Goal: Task Accomplishment & Management: Complete application form

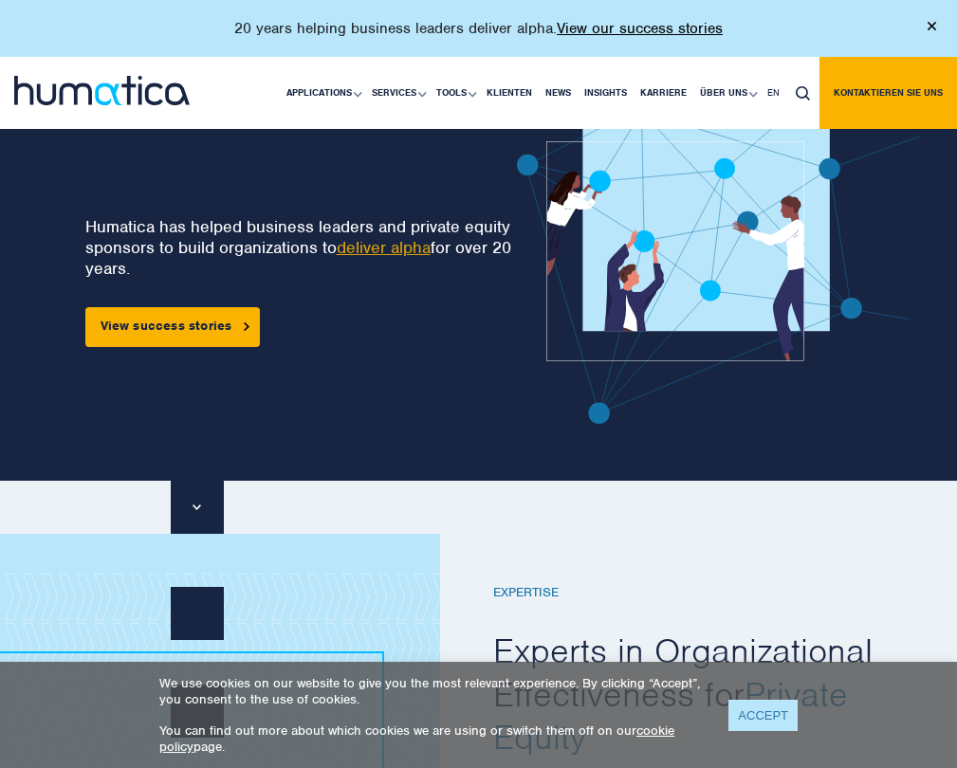
click at [750, 710] on link "ACCEPT" at bounding box center [762, 715] width 69 height 31
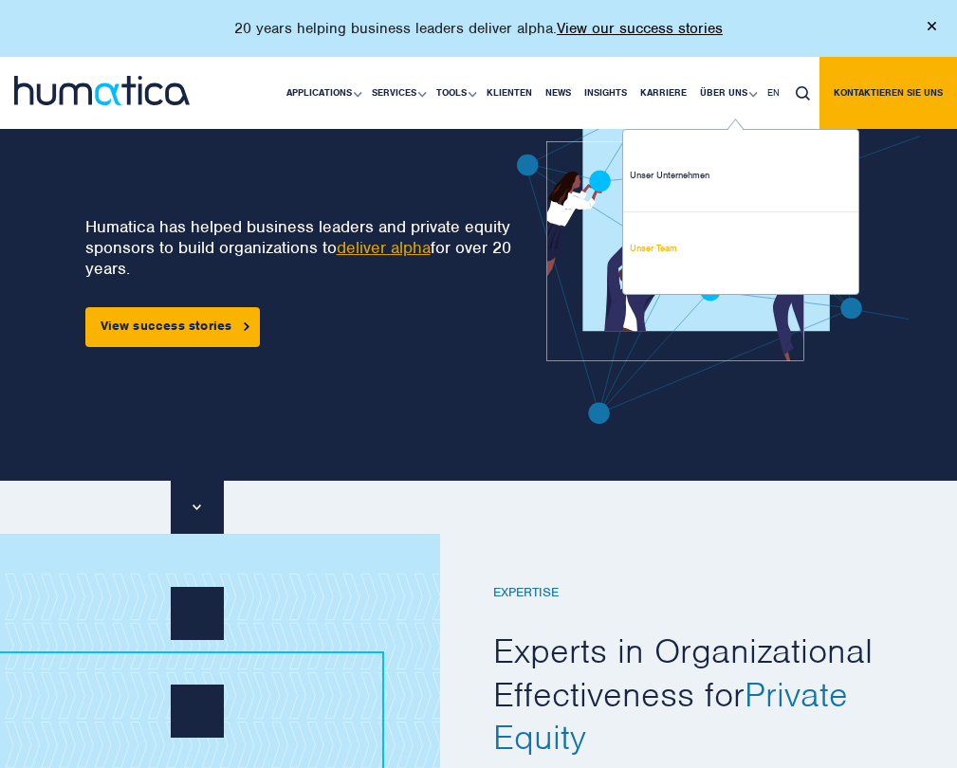
click at [657, 253] on link "Unser Team" at bounding box center [740, 248] width 235 height 72
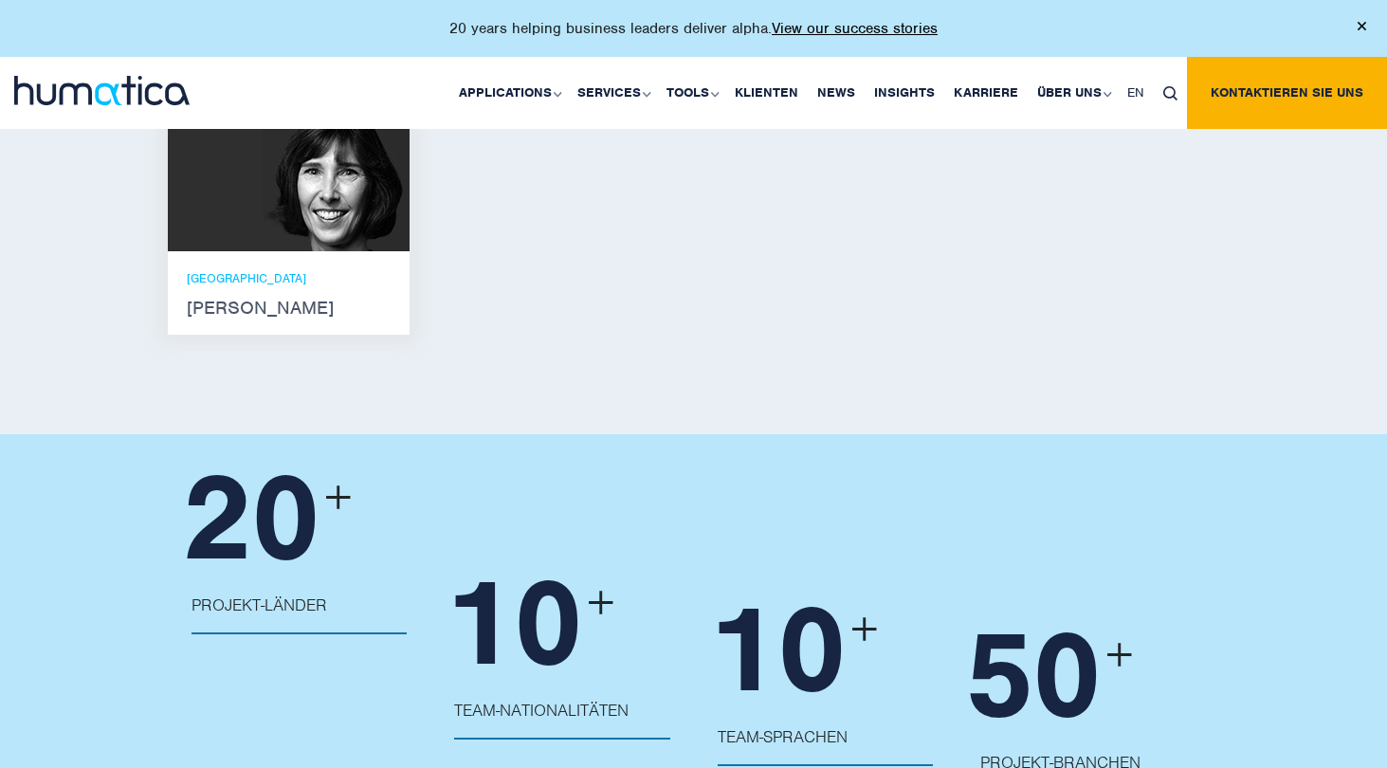
scroll to position [1741, 0]
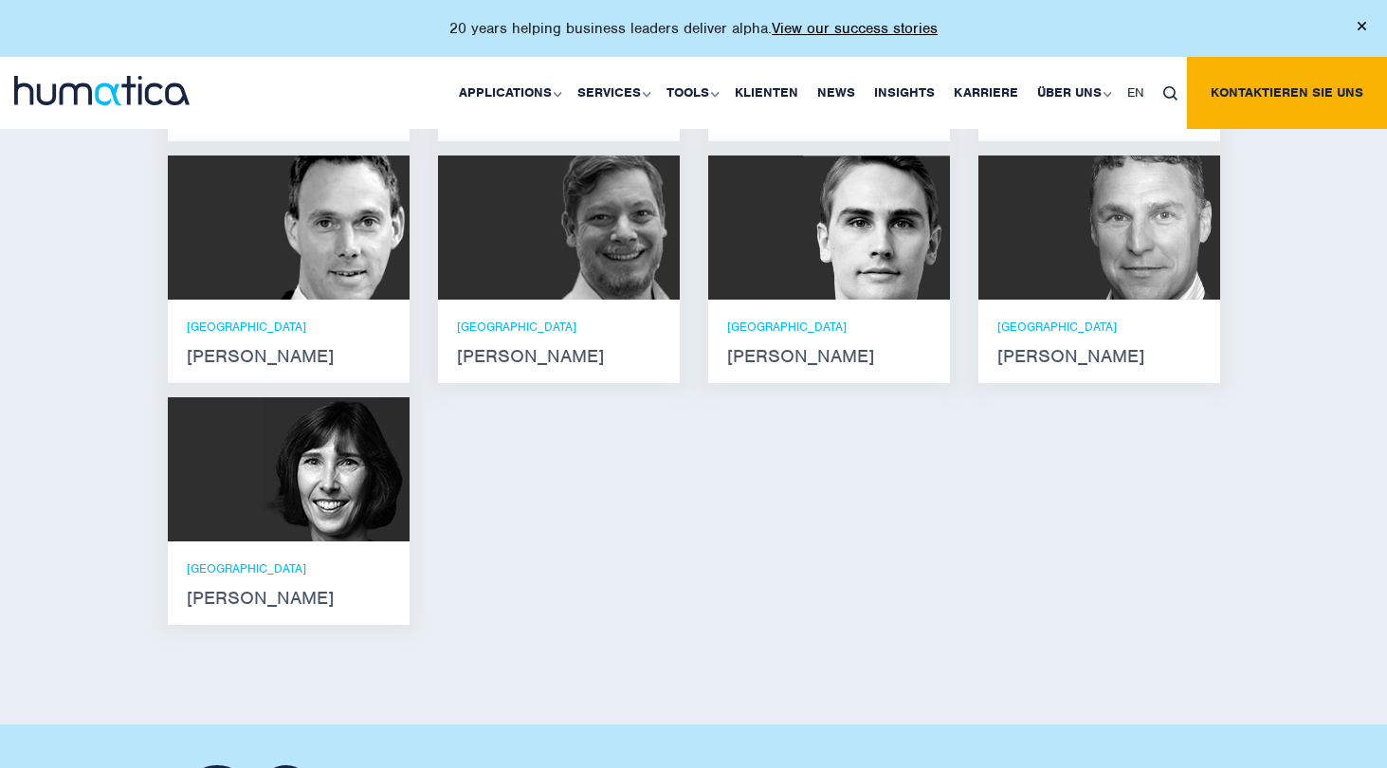
click at [294, 327] on div "München Andreas Knobloch" at bounding box center [289, 341] width 242 height 83
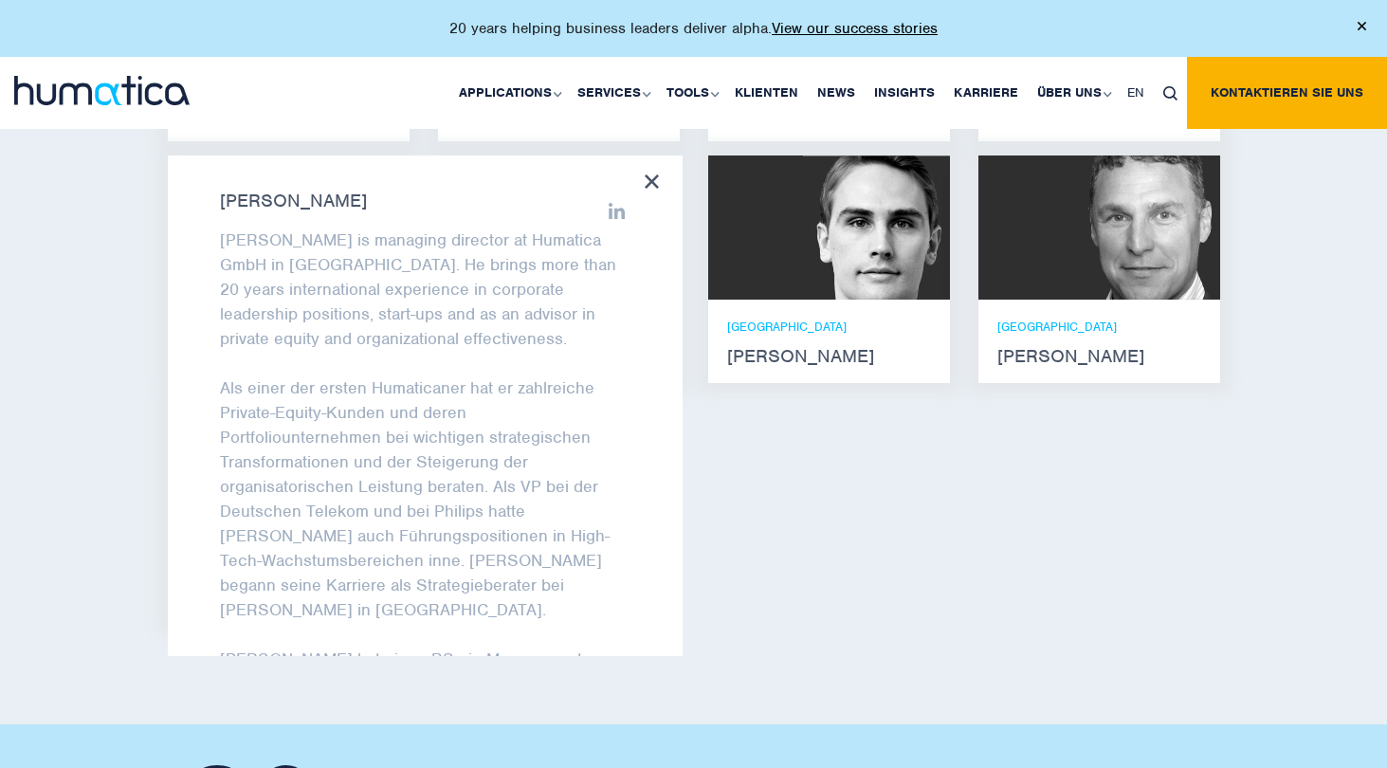
scroll to position [176, 0]
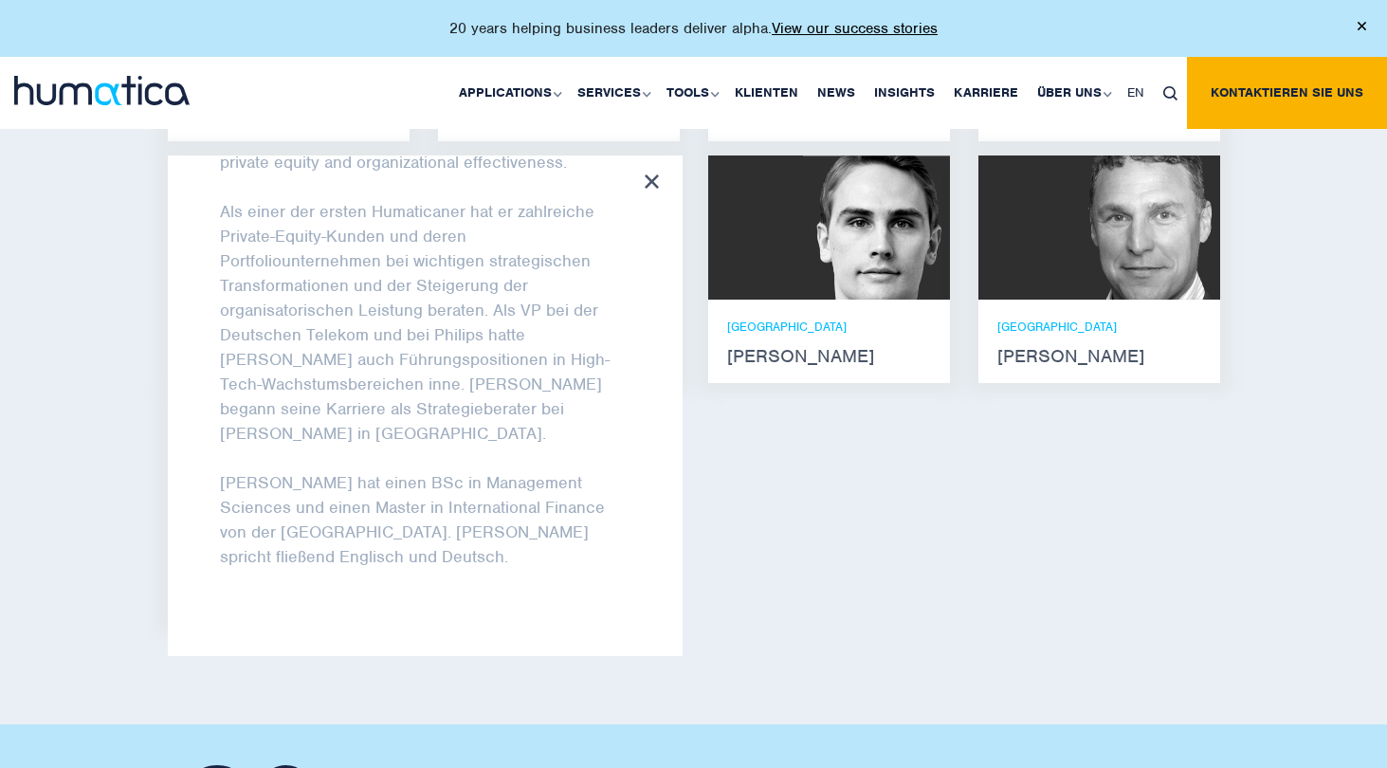
click at [652, 189] on icon at bounding box center [652, 181] width 14 height 14
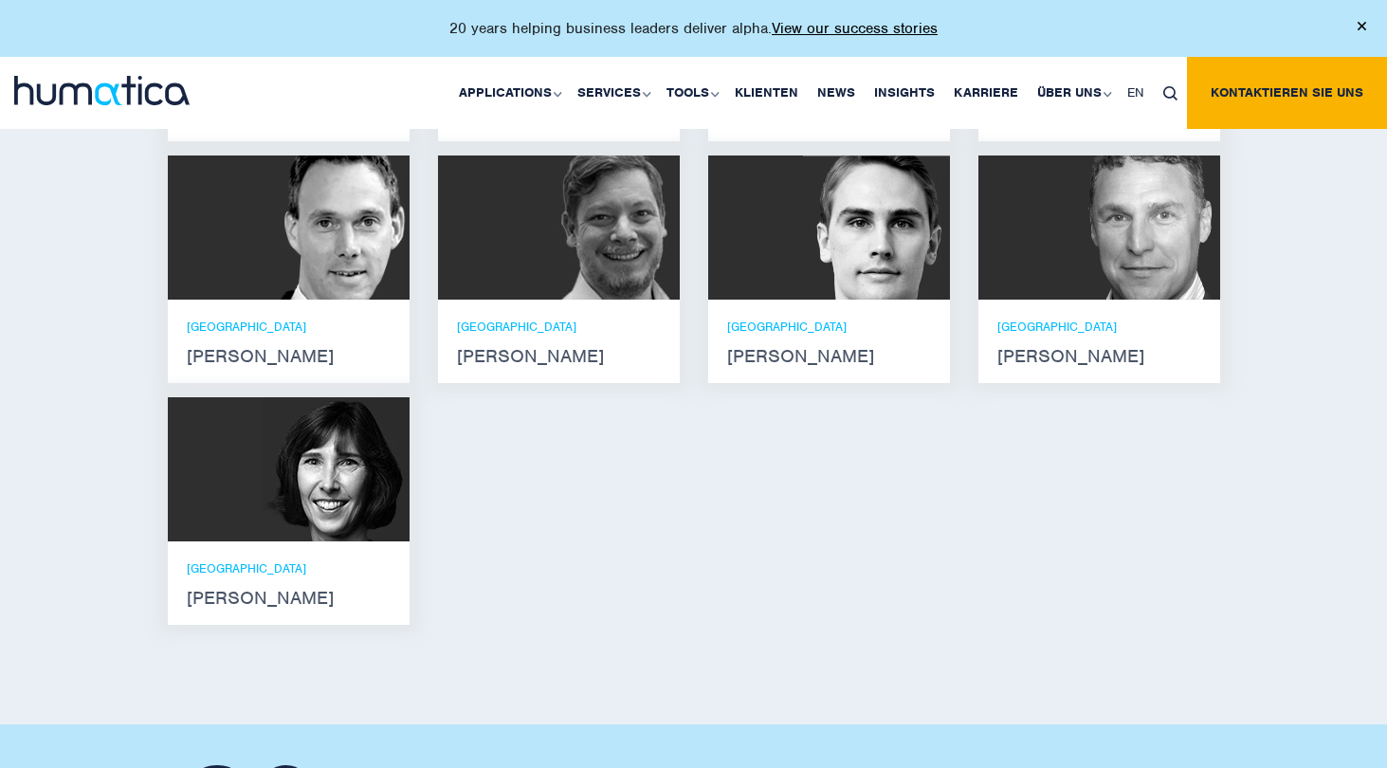
scroll to position [1548, 0]
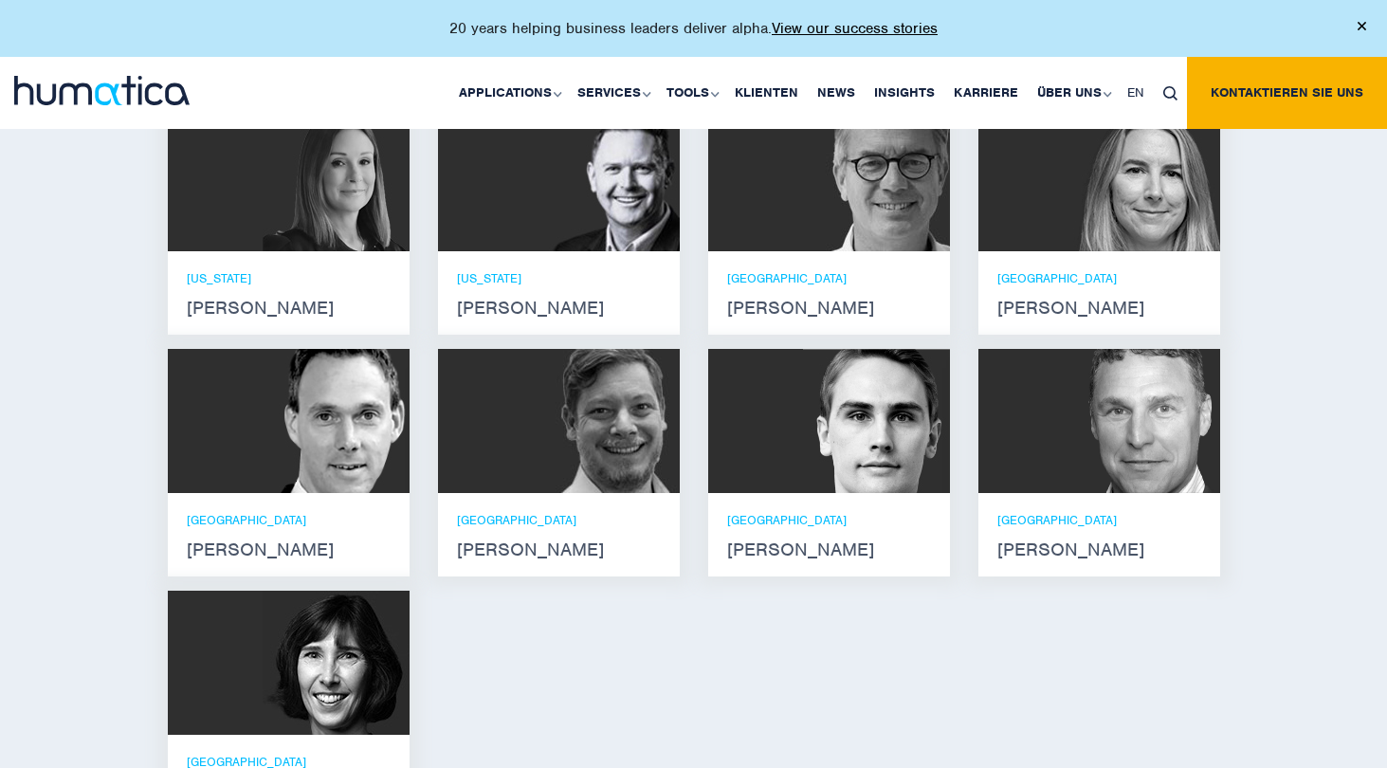
click at [628, 487] on img at bounding box center [606, 421] width 147 height 144
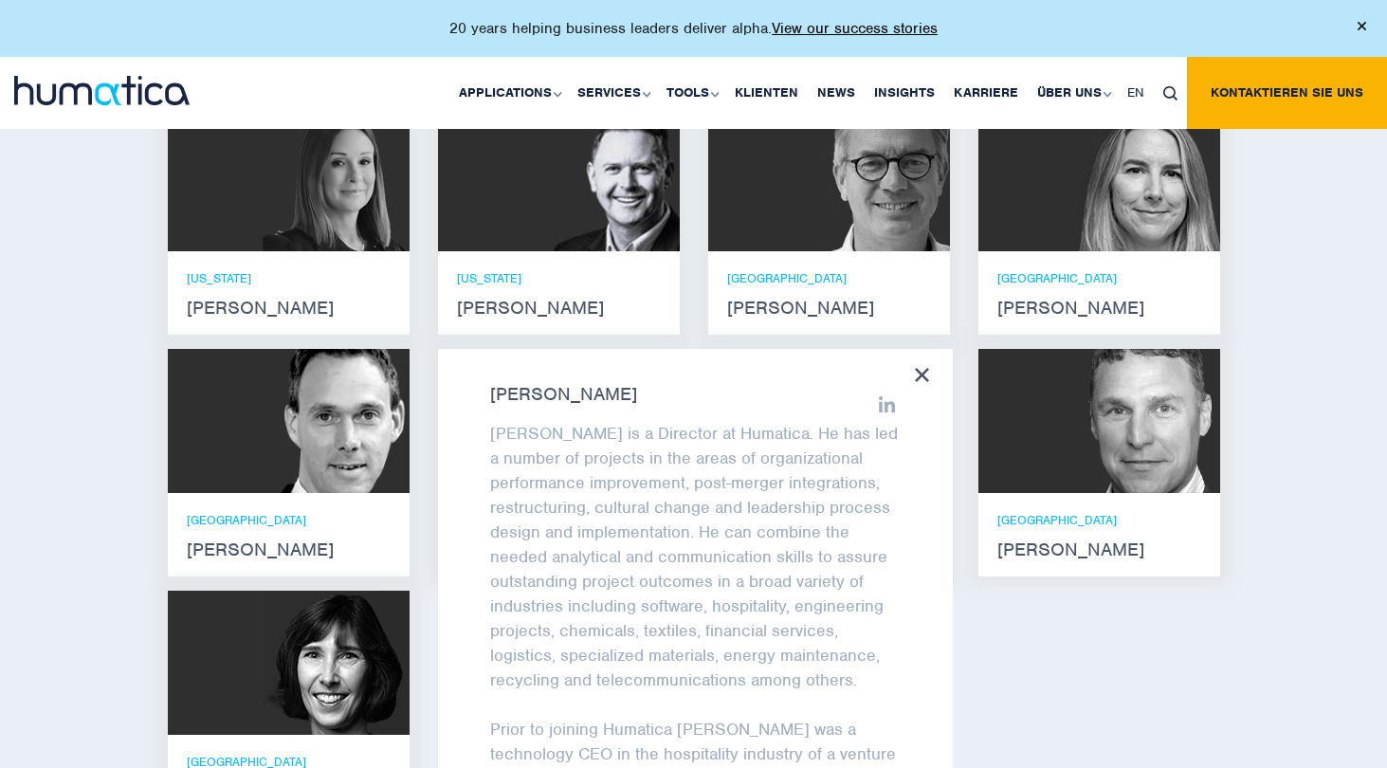
scroll to position [1741, 0]
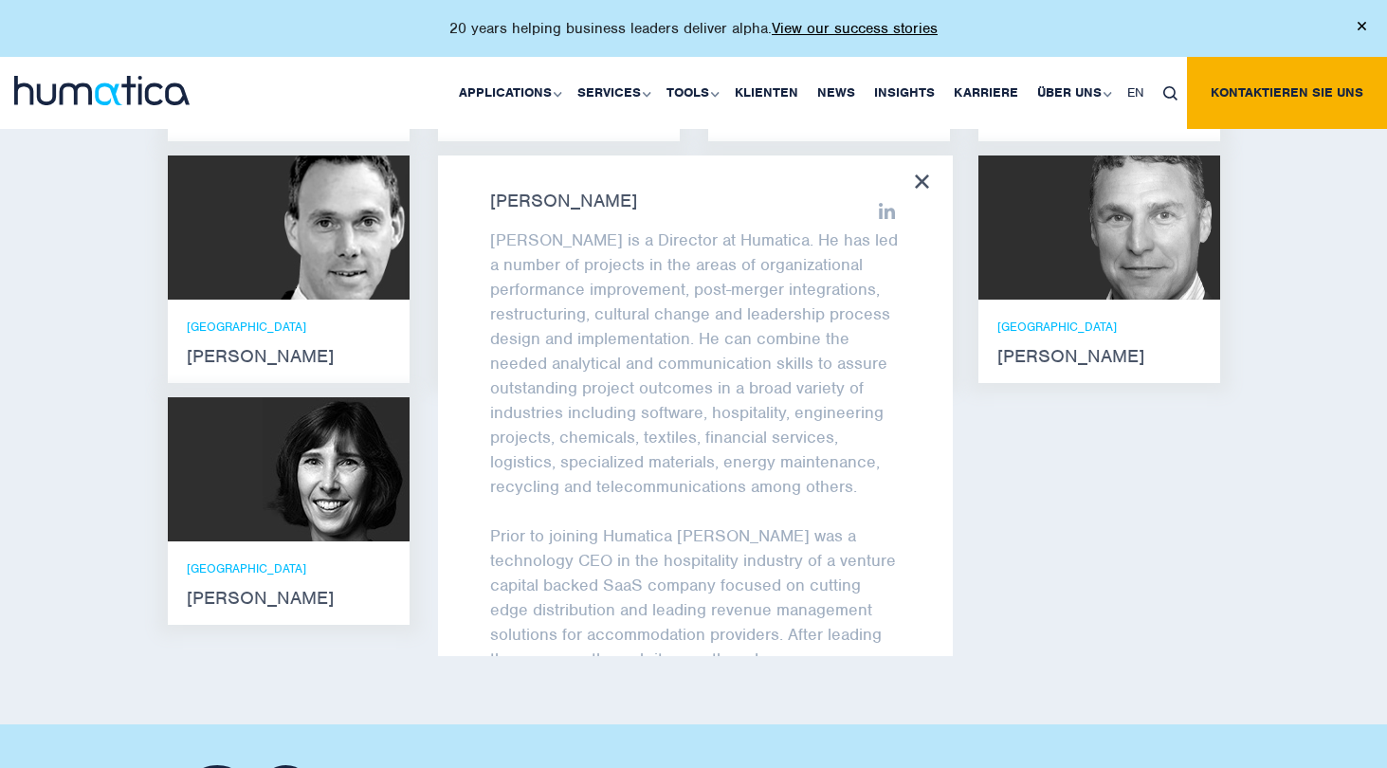
click at [925, 189] on icon at bounding box center [922, 181] width 14 height 14
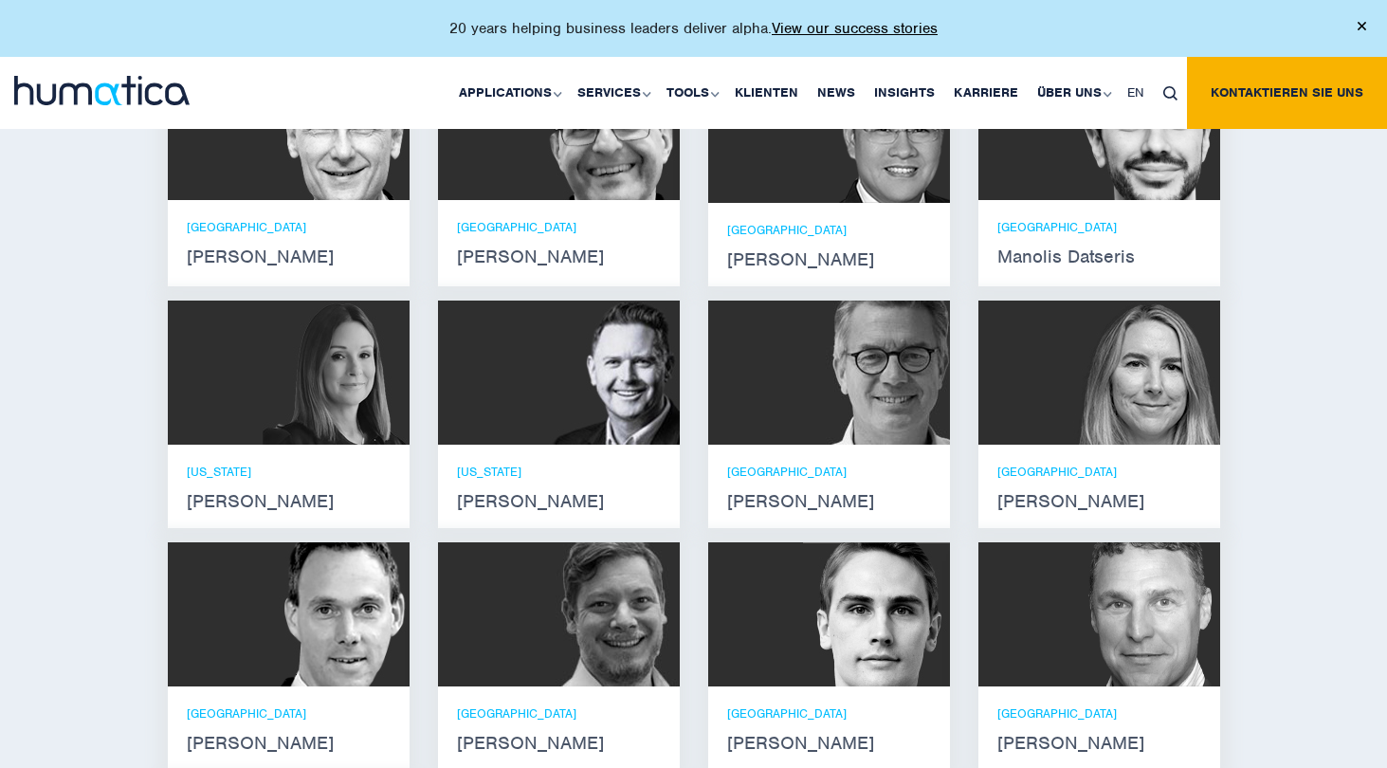
scroll to position [1257, 0]
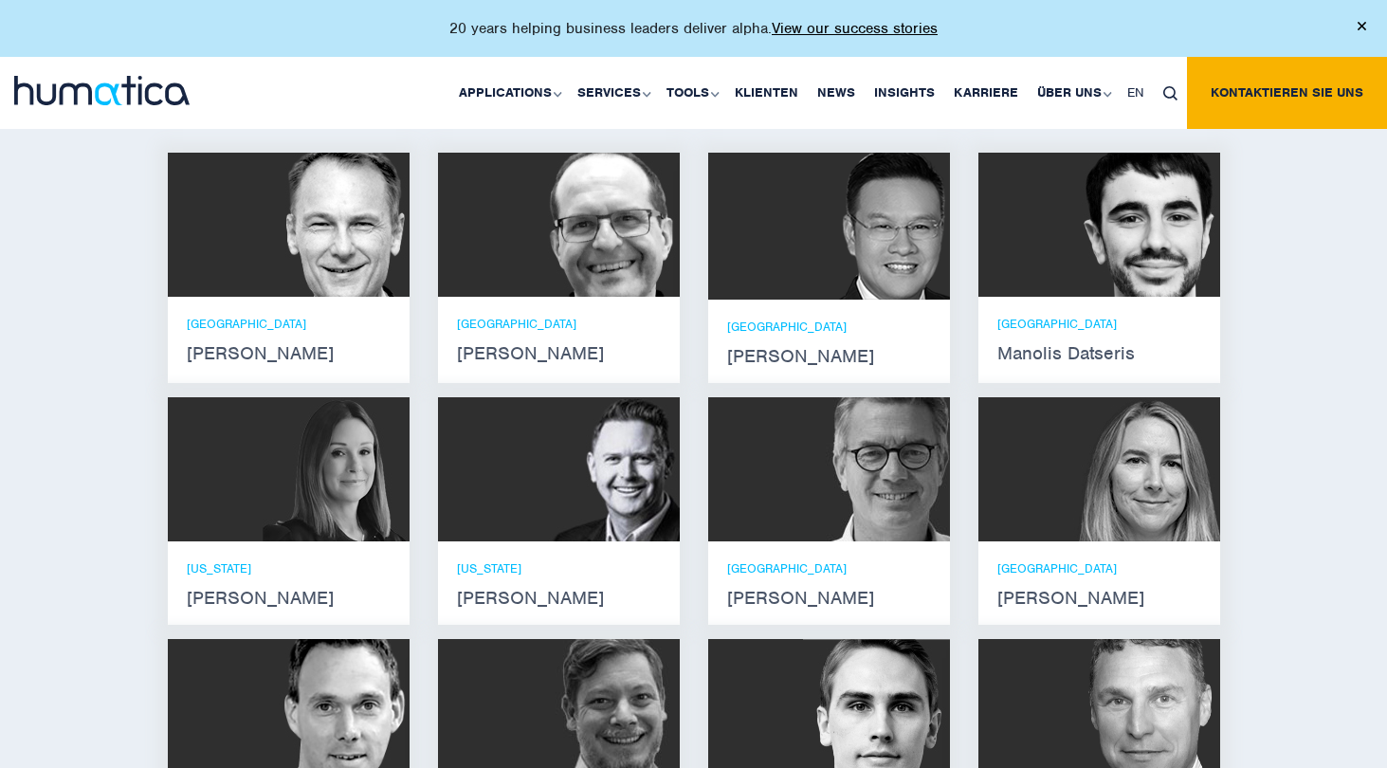
click at [233, 265] on div at bounding box center [289, 225] width 242 height 144
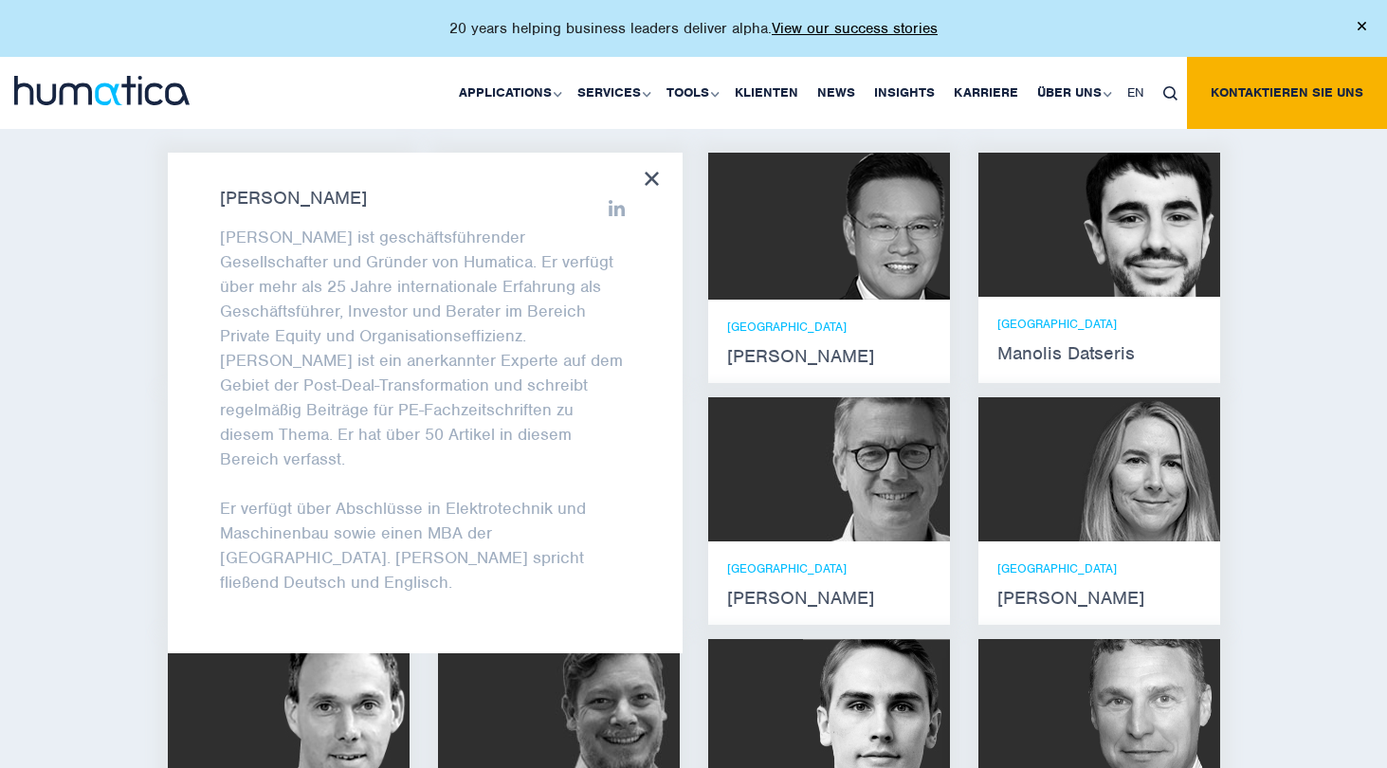
click at [655, 186] on icon at bounding box center [652, 179] width 14 height 14
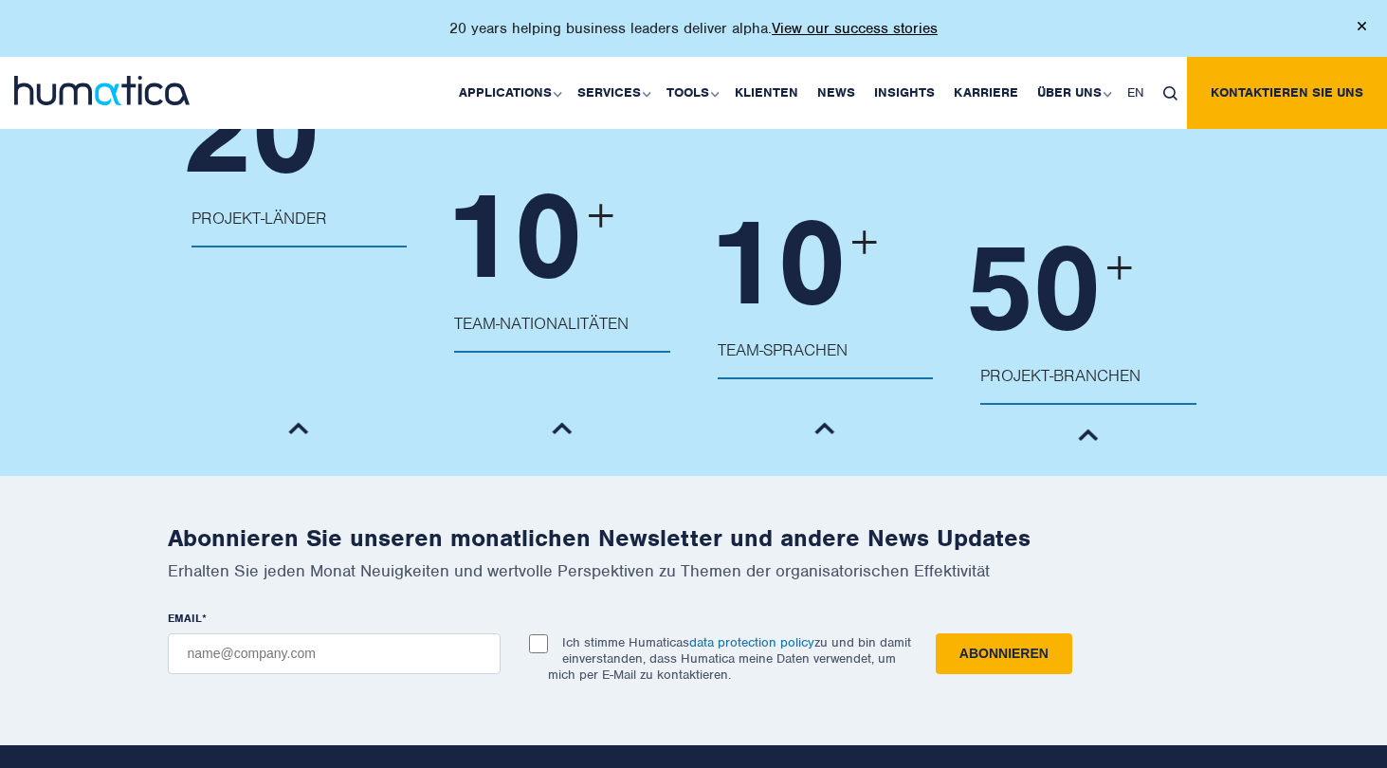
scroll to position [2321, 0]
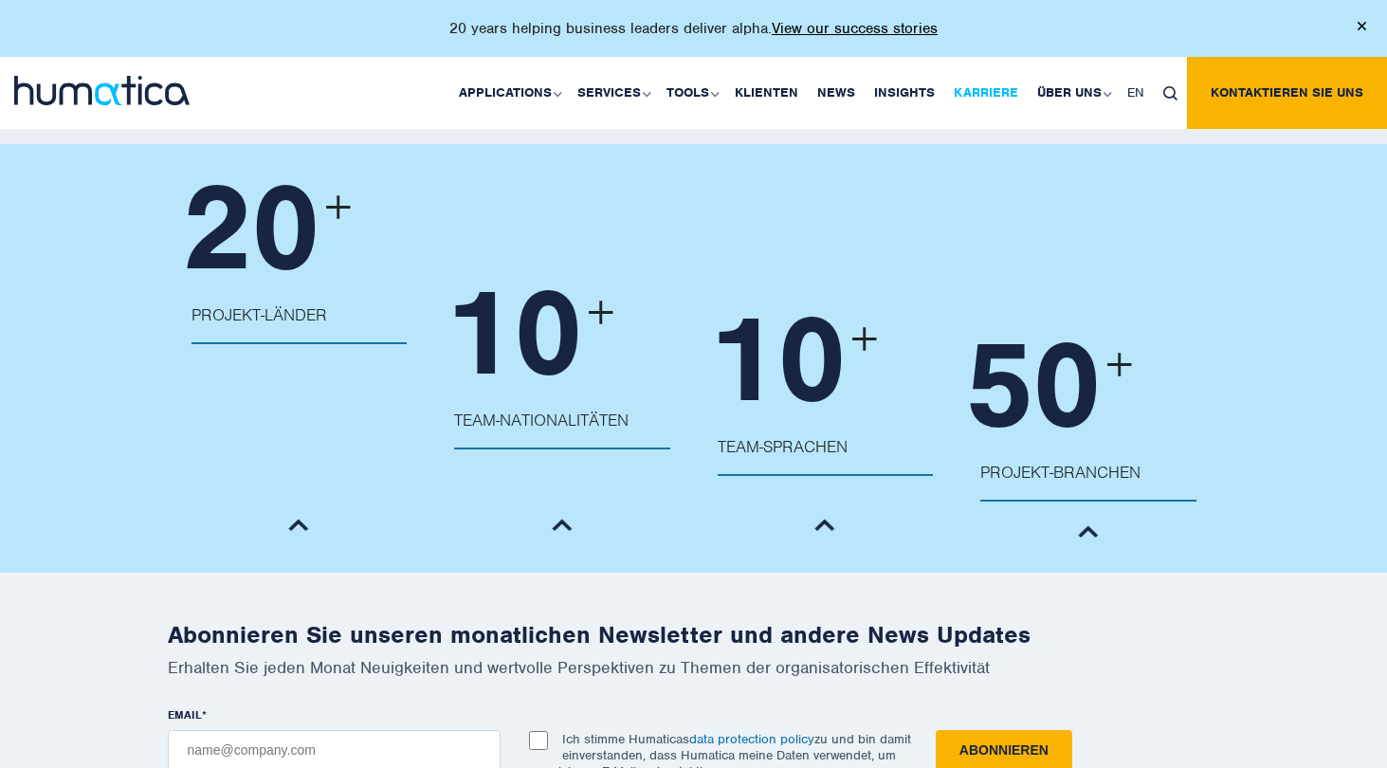
click at [956, 79] on link "Karriere" at bounding box center [985, 93] width 83 height 72
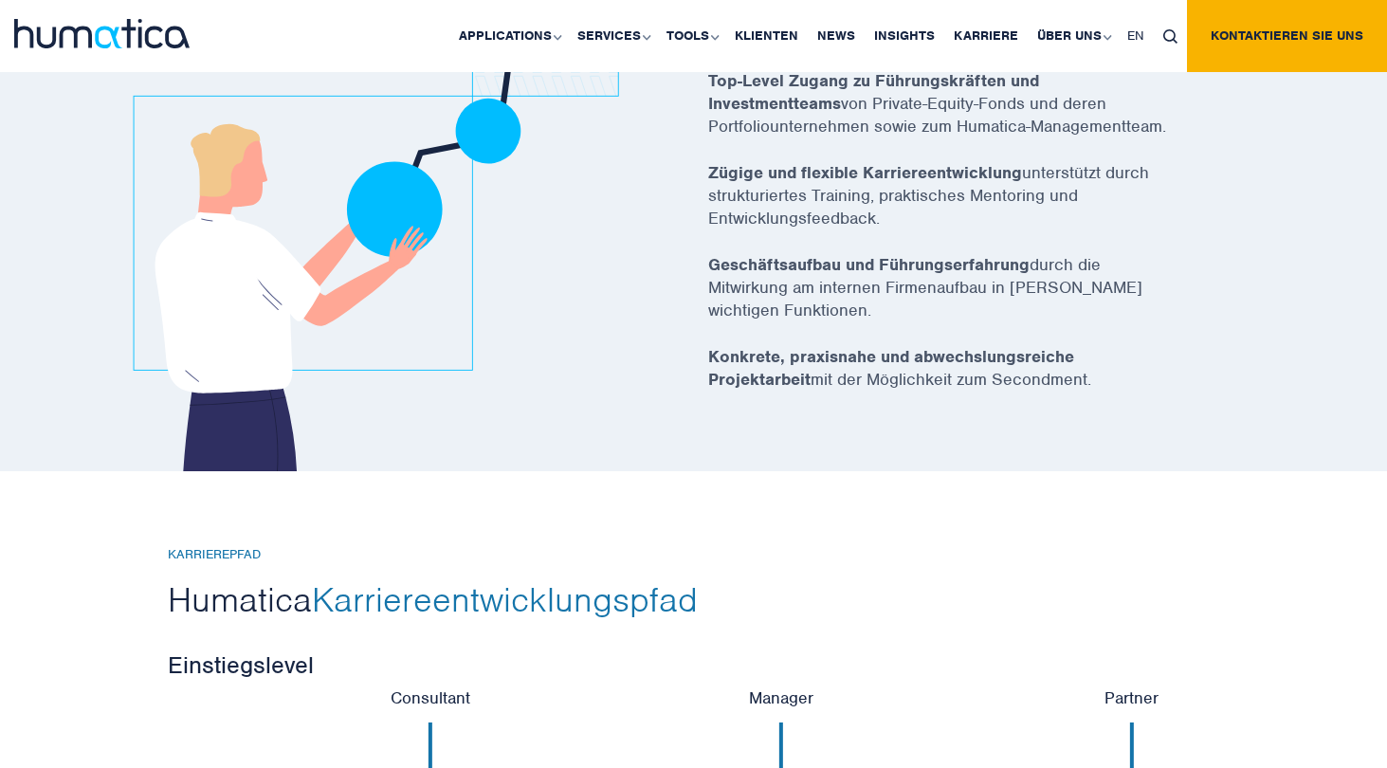
scroll to position [3869, 0]
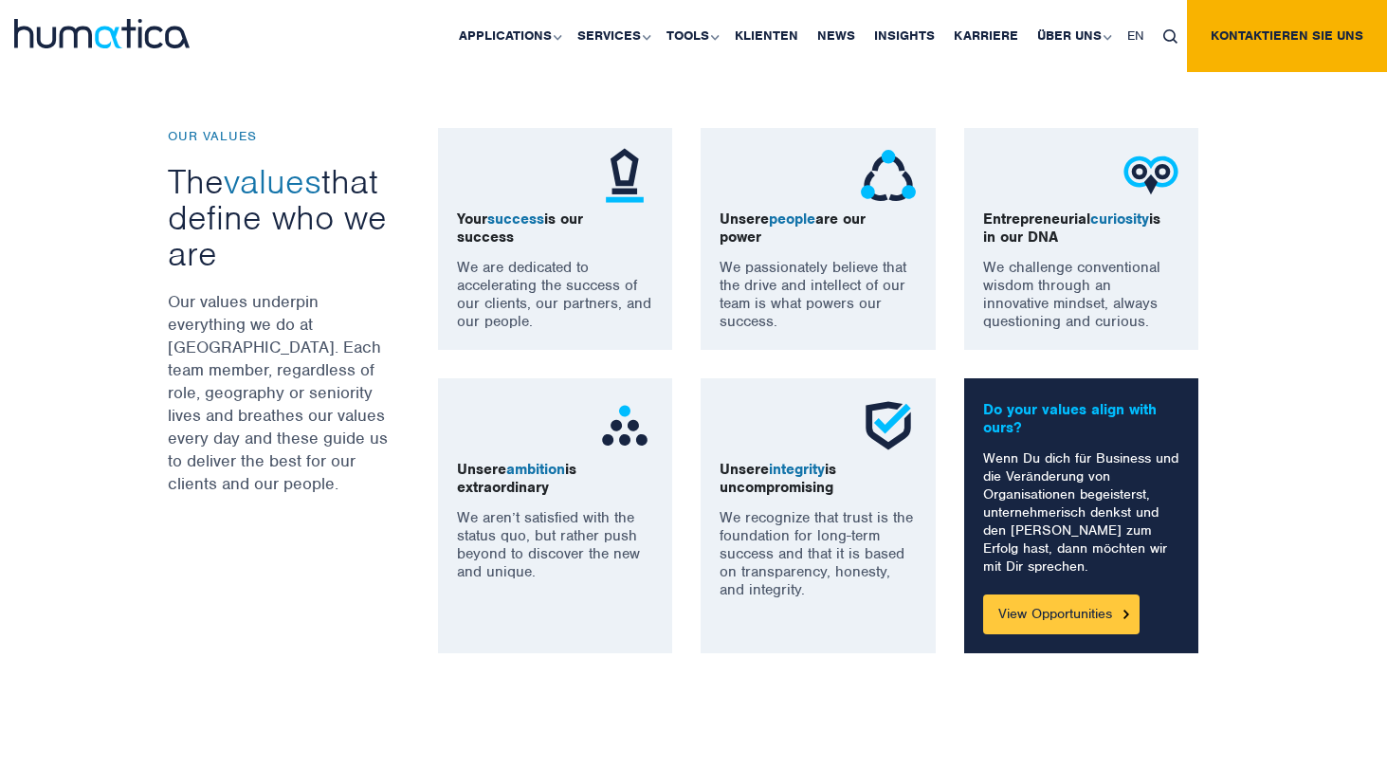
click at [1068, 609] on link "View Opportunities" at bounding box center [1061, 615] width 156 height 40
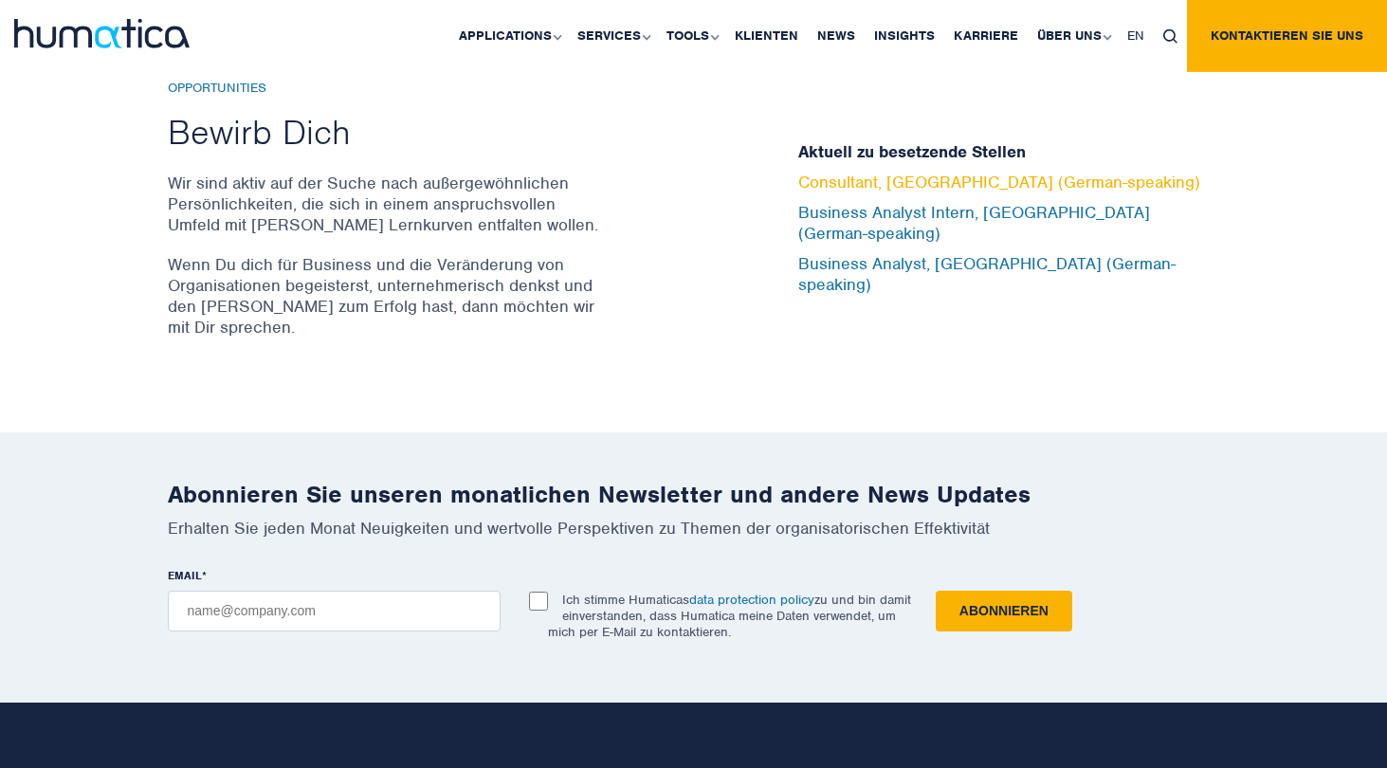
click at [882, 193] on link "Consultant, [GEOGRAPHIC_DATA] (German-speaking)" at bounding box center [999, 182] width 402 height 21
